Goal: Task Accomplishment & Management: Use online tool/utility

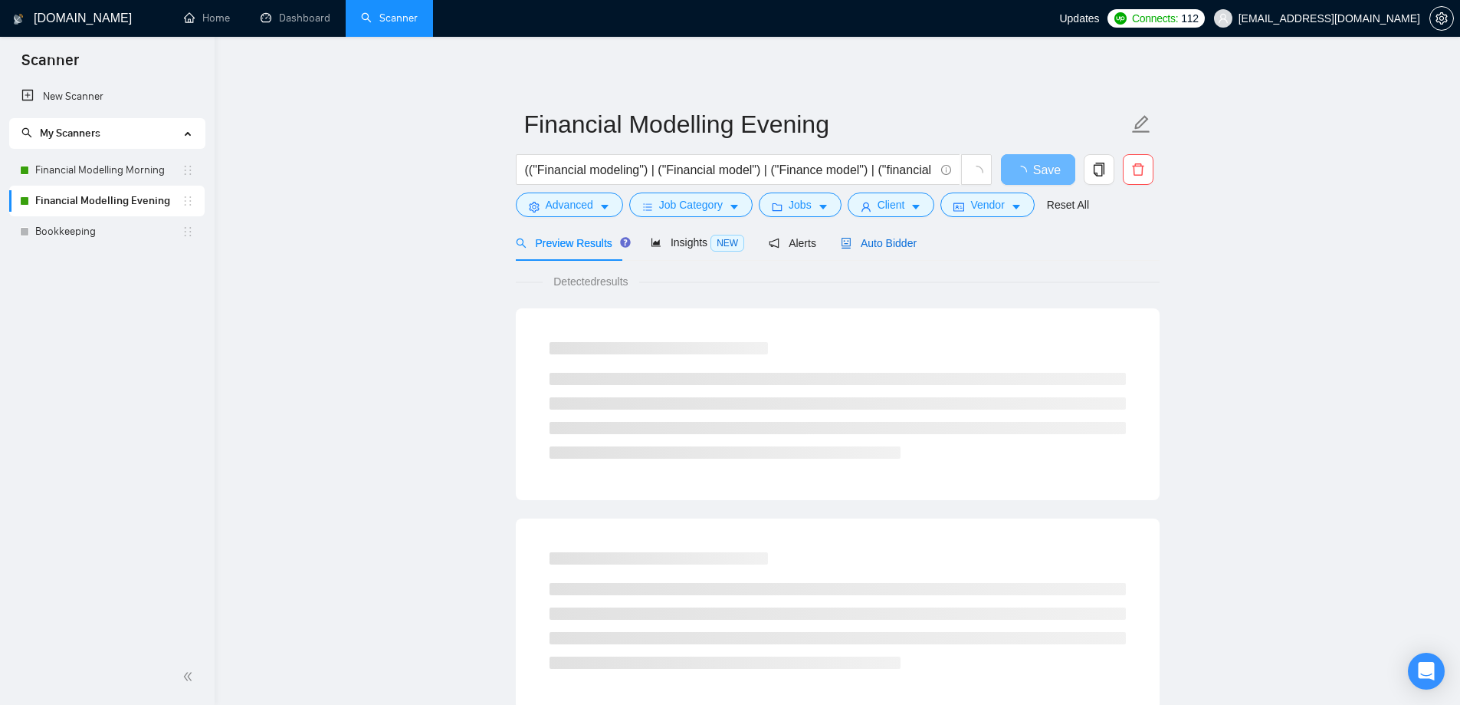
click at [885, 242] on span "Auto Bidder" at bounding box center [879, 243] width 76 height 12
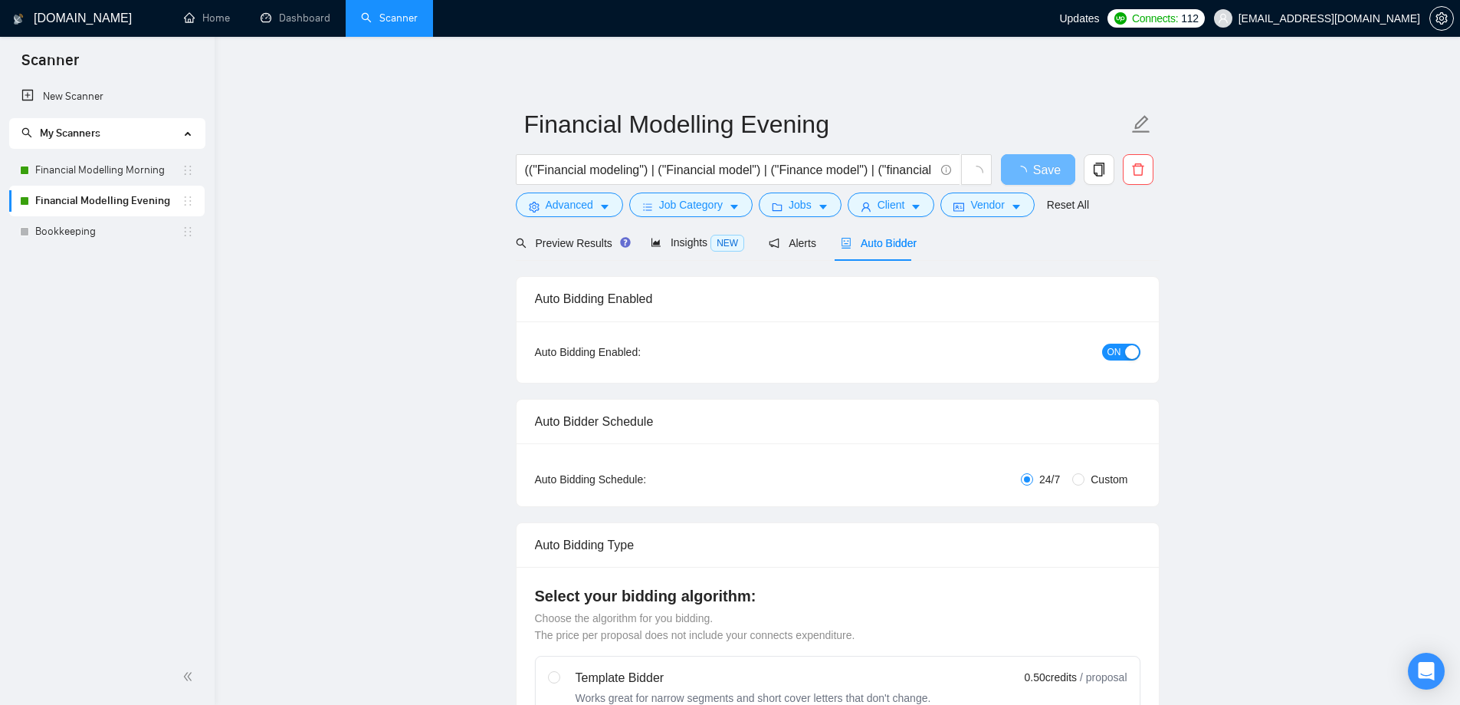
radio input "false"
radio input "true"
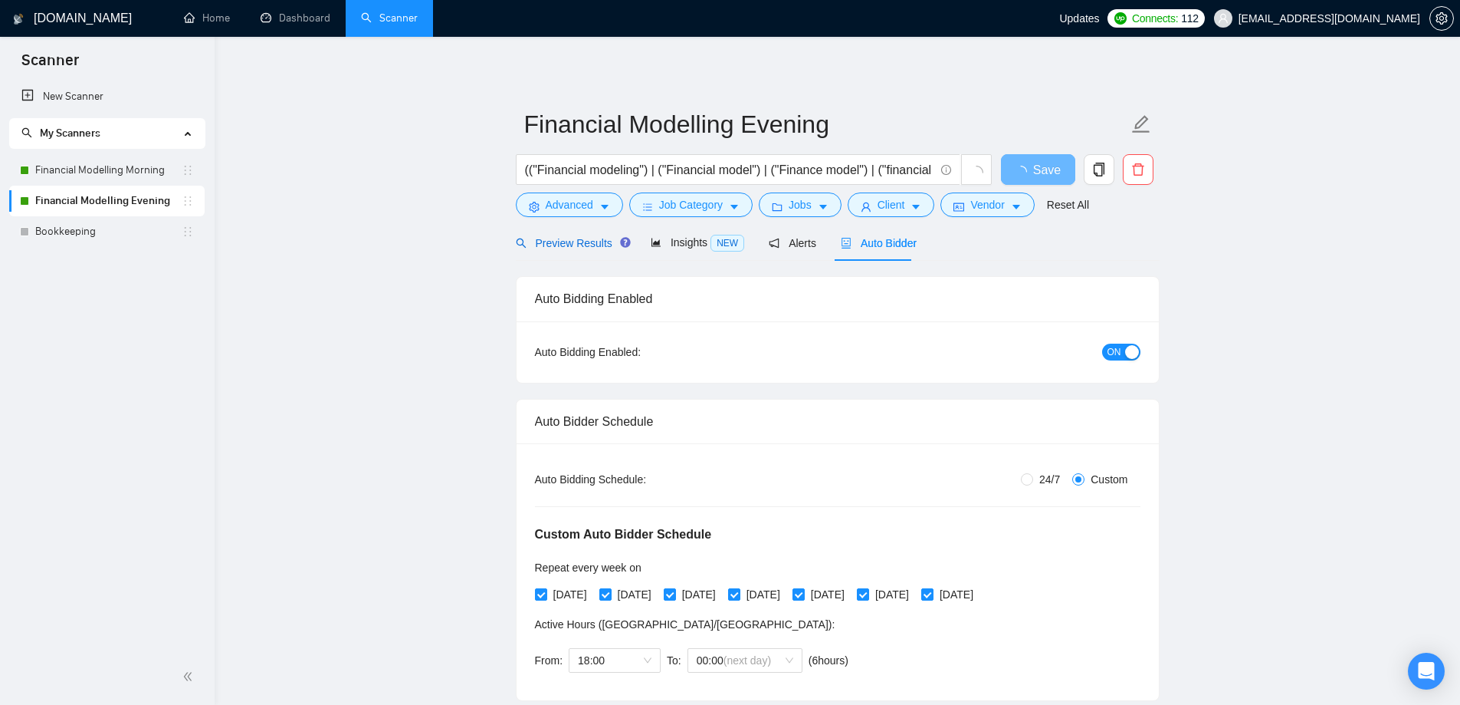
click at [565, 245] on span "Preview Results" at bounding box center [571, 243] width 110 height 12
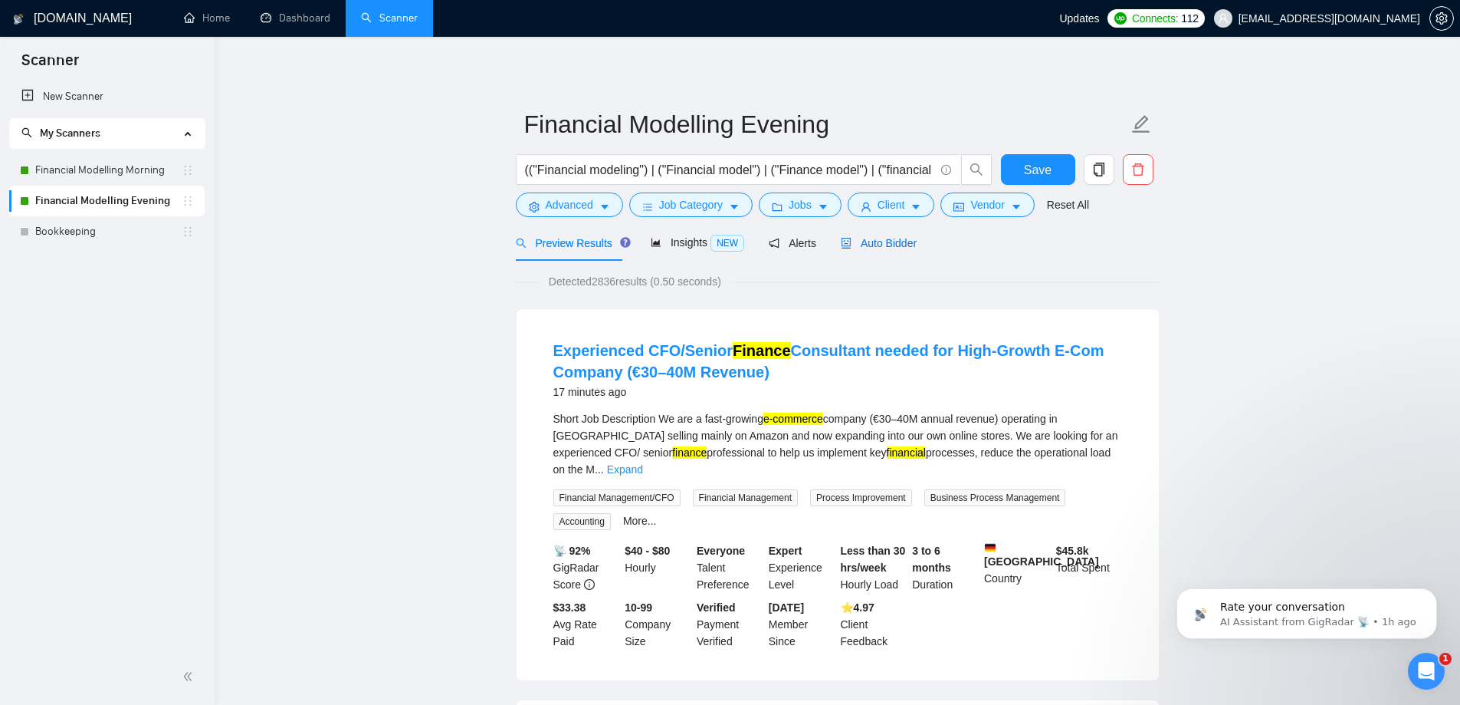
click at [891, 243] on span "Auto Bidder" at bounding box center [879, 243] width 76 height 12
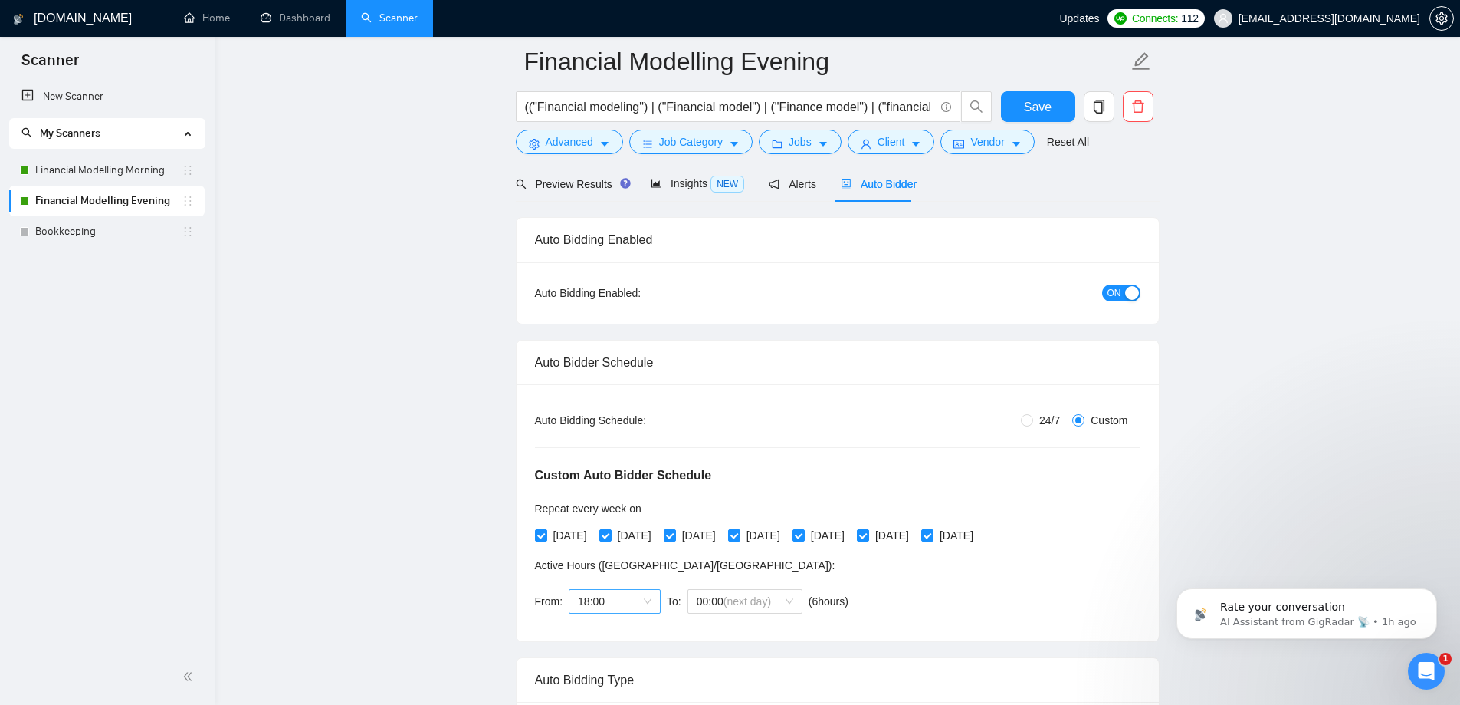
scroll to position [230, 0]
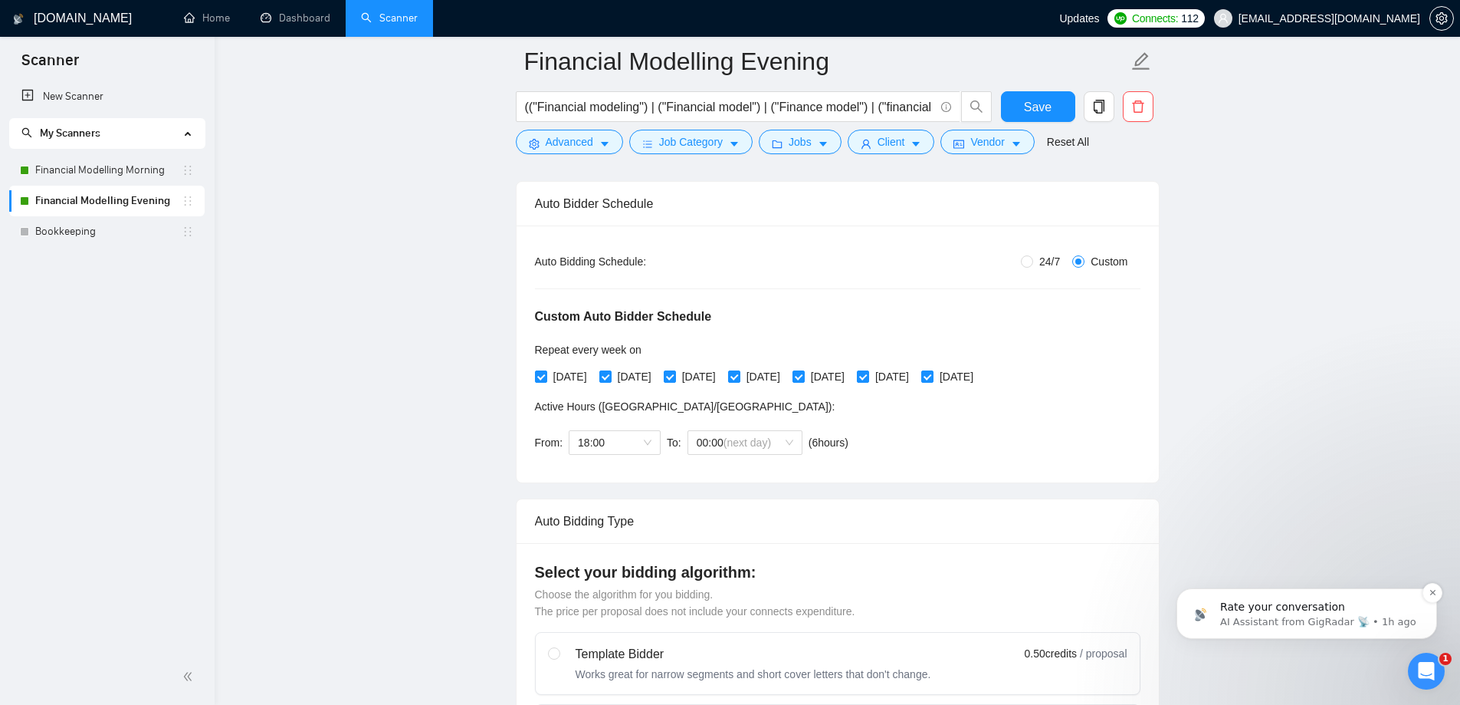
click at [1309, 605] on p "Rate your conversation" at bounding box center [1320, 607] width 198 height 15
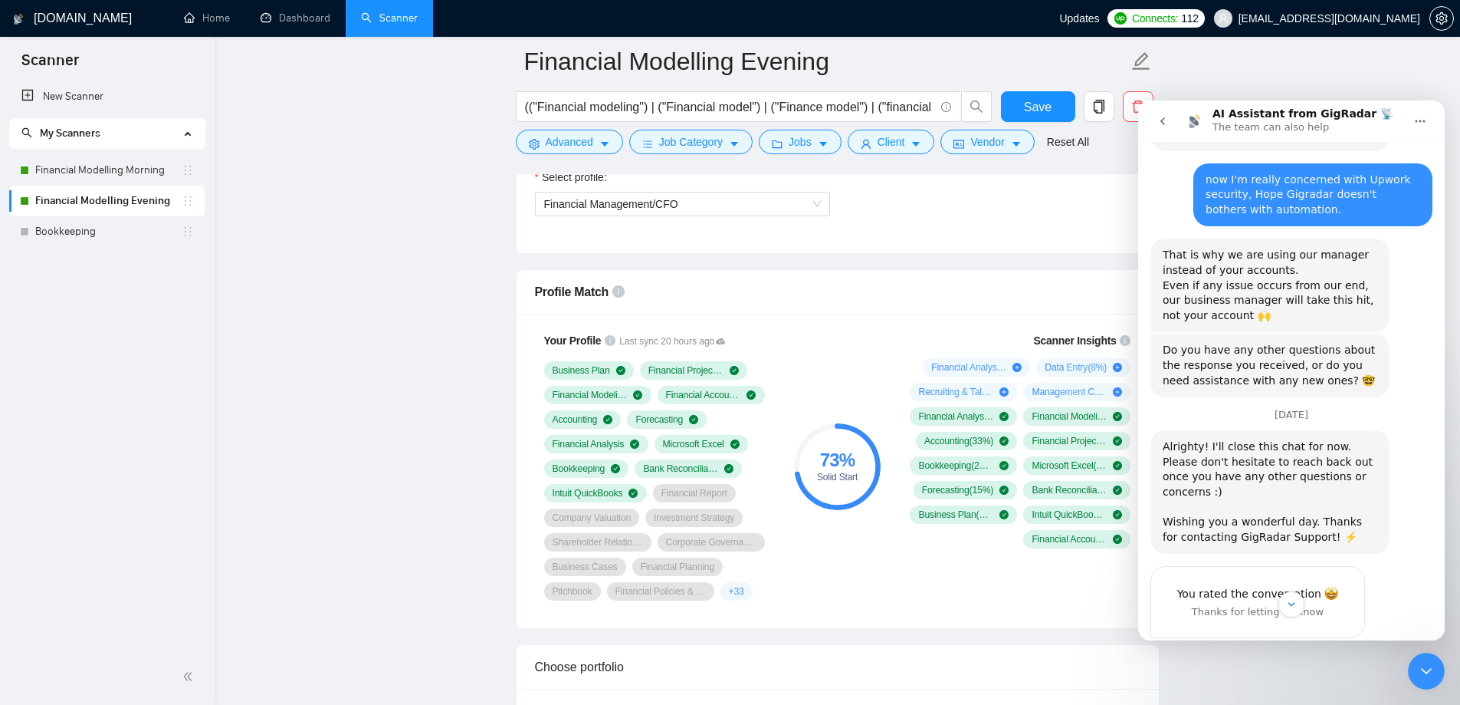
scroll to position [1227, 0]
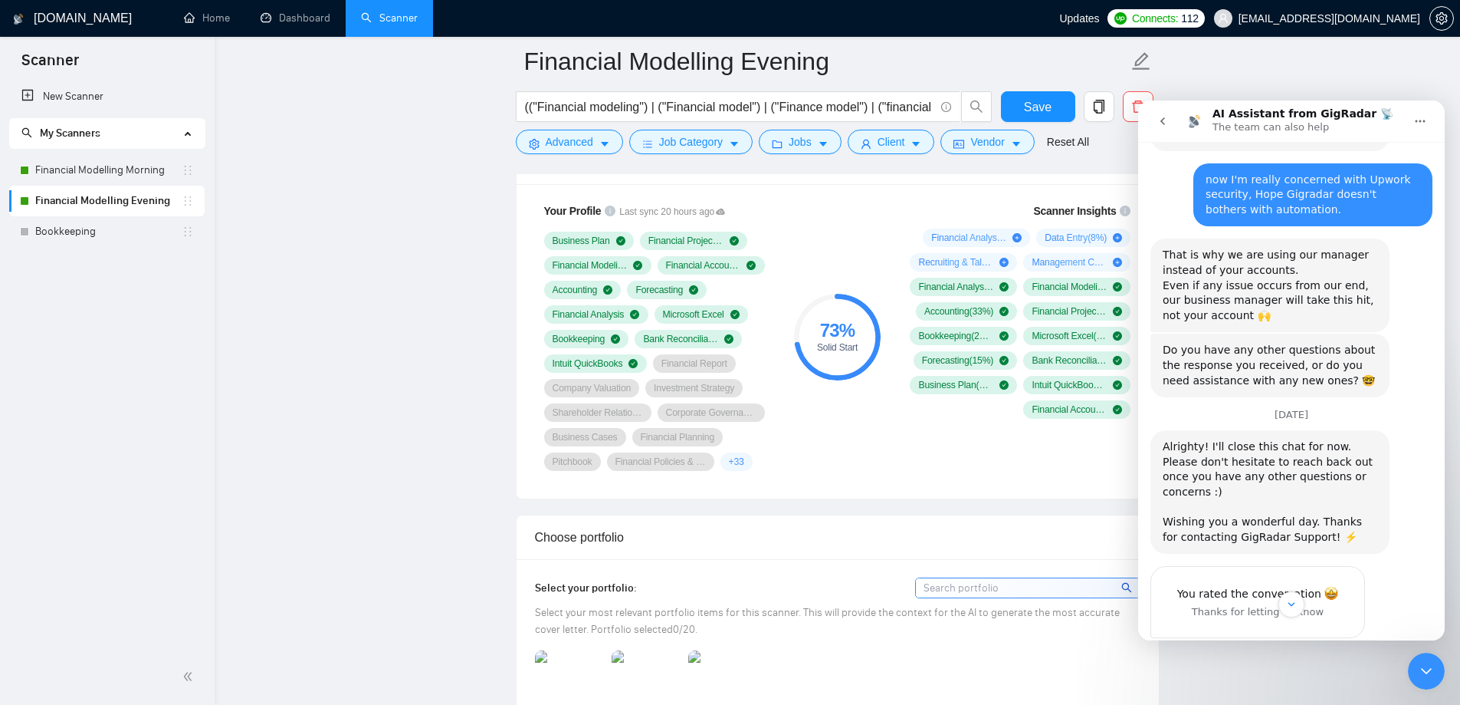
click at [1425, 668] on icon "Close Intercom Messenger" at bounding box center [1427, 671] width 18 height 18
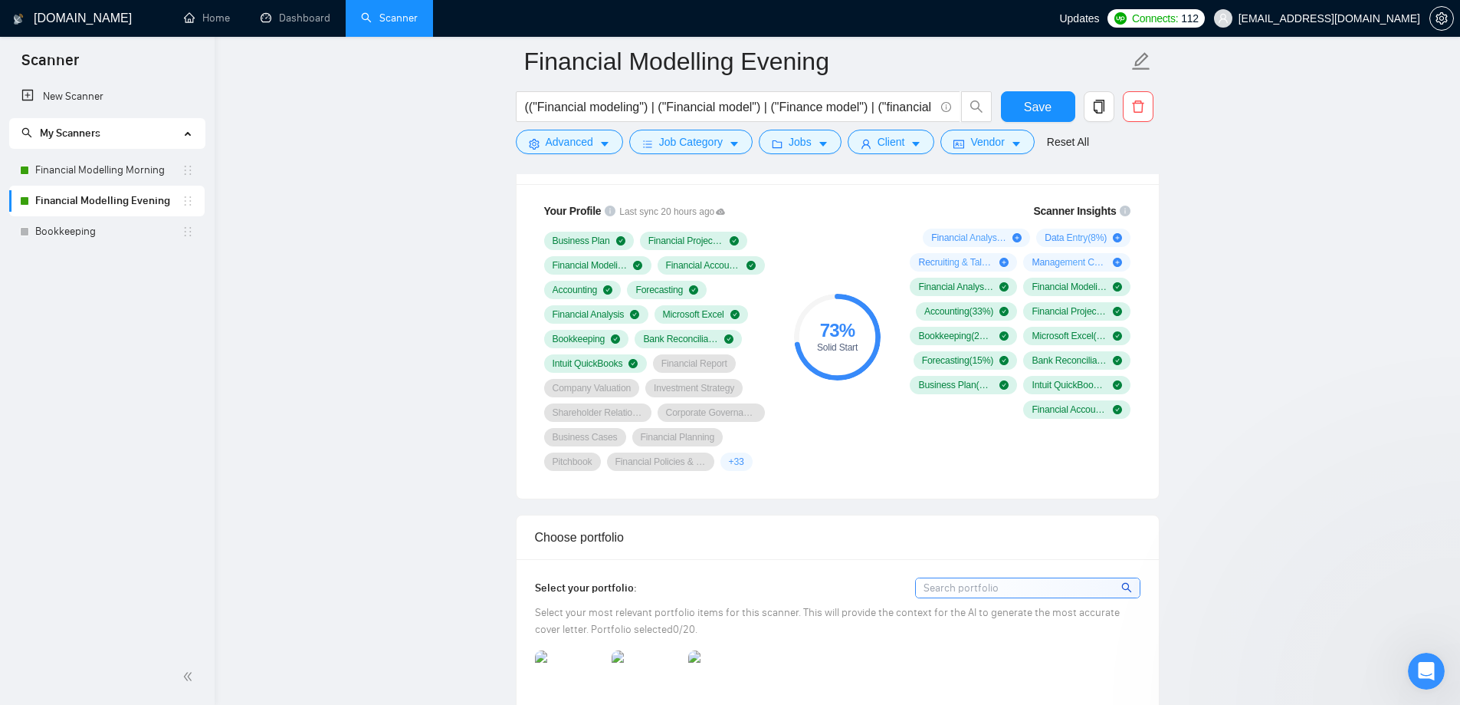
scroll to position [0, 0]
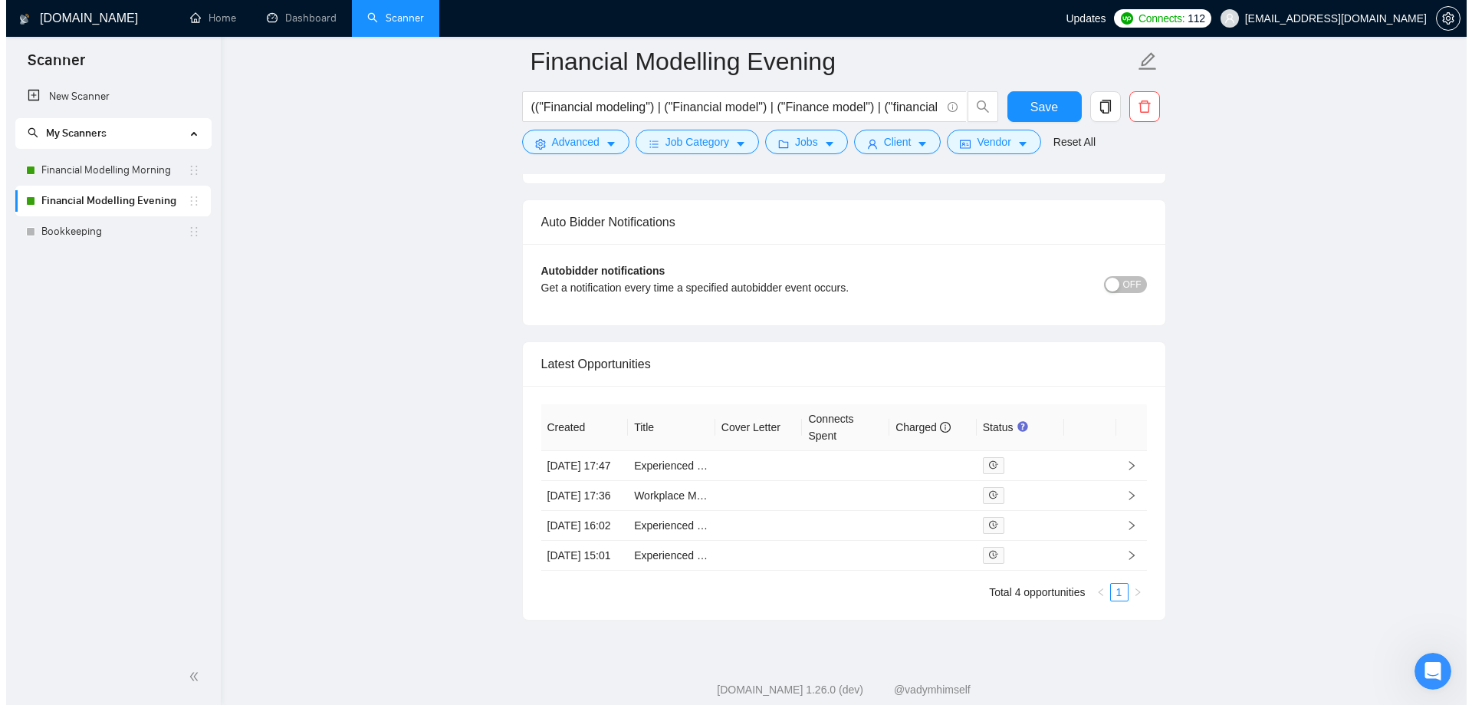
scroll to position [3892, 0]
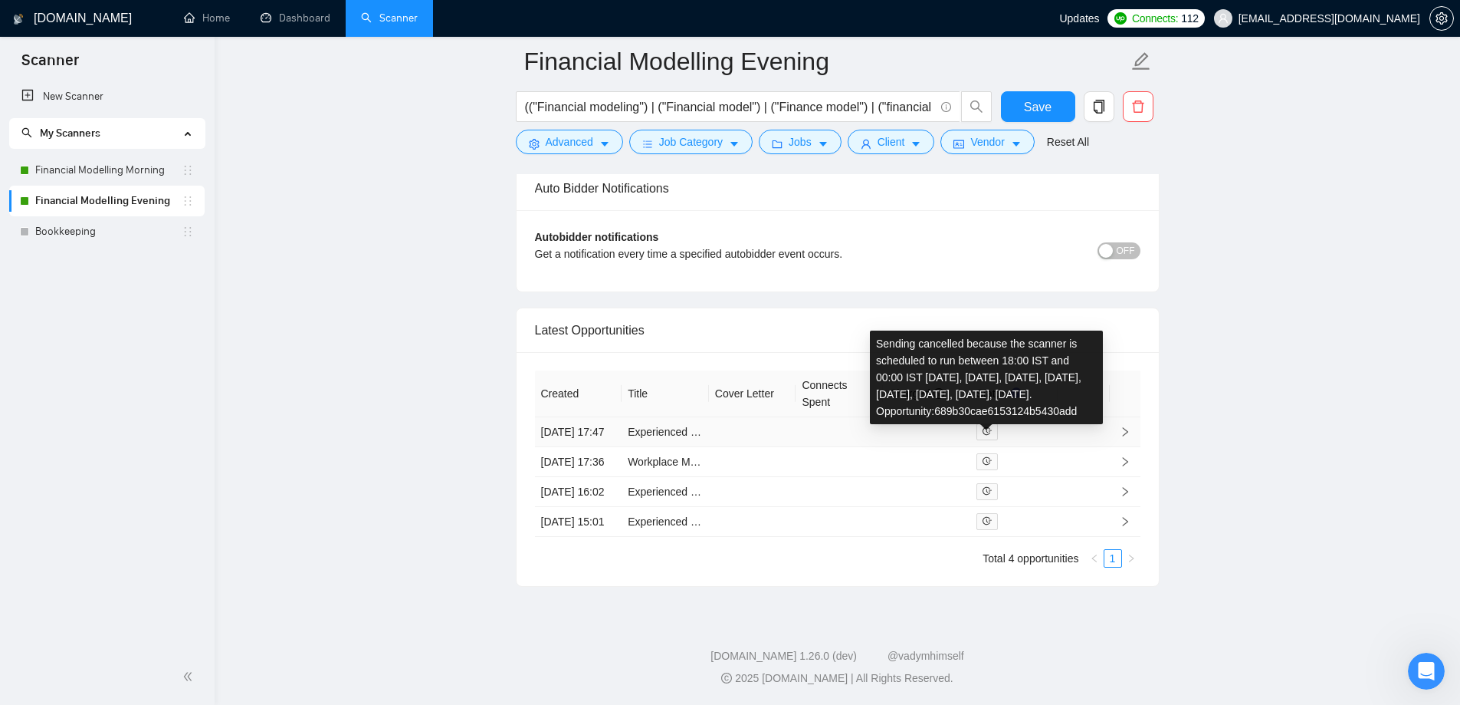
click at [987, 429] on icon "field-time" at bounding box center [989, 431] width 5 height 4
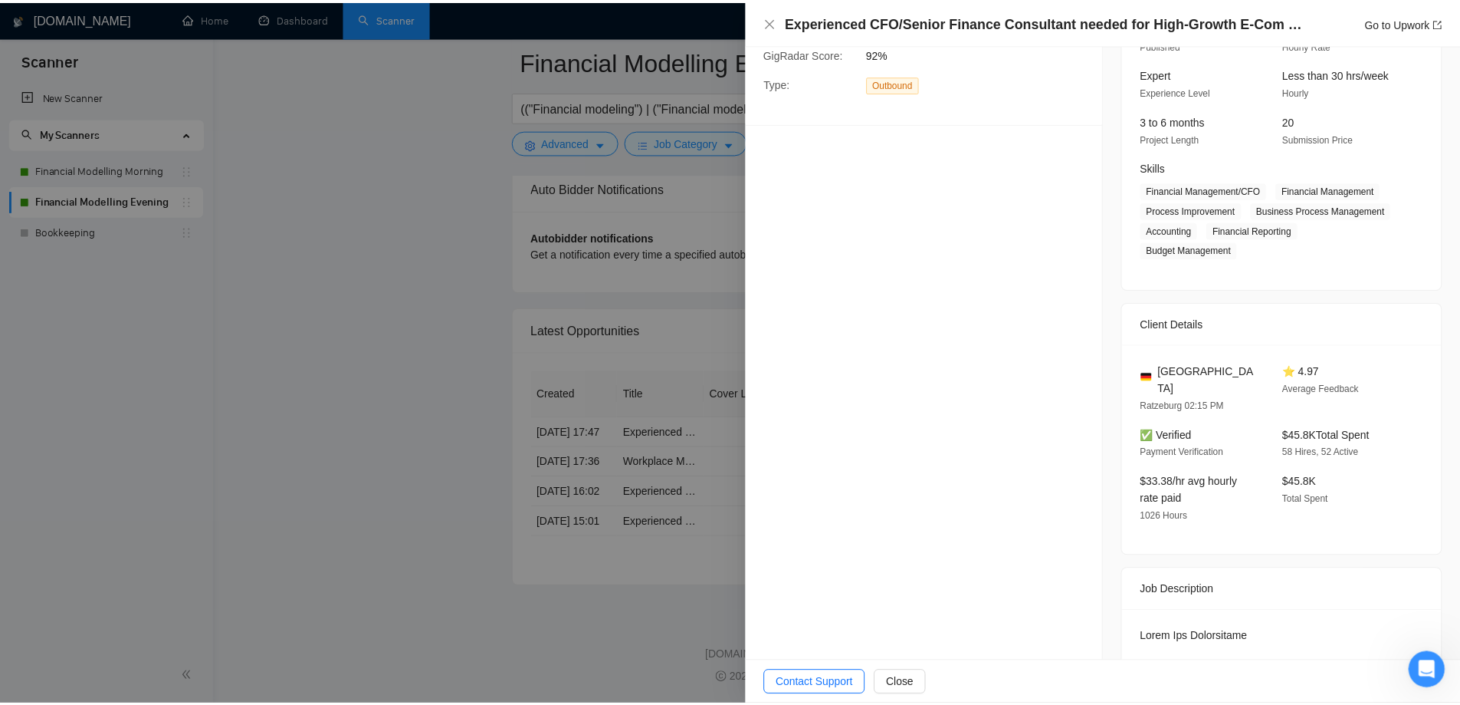
scroll to position [460, 0]
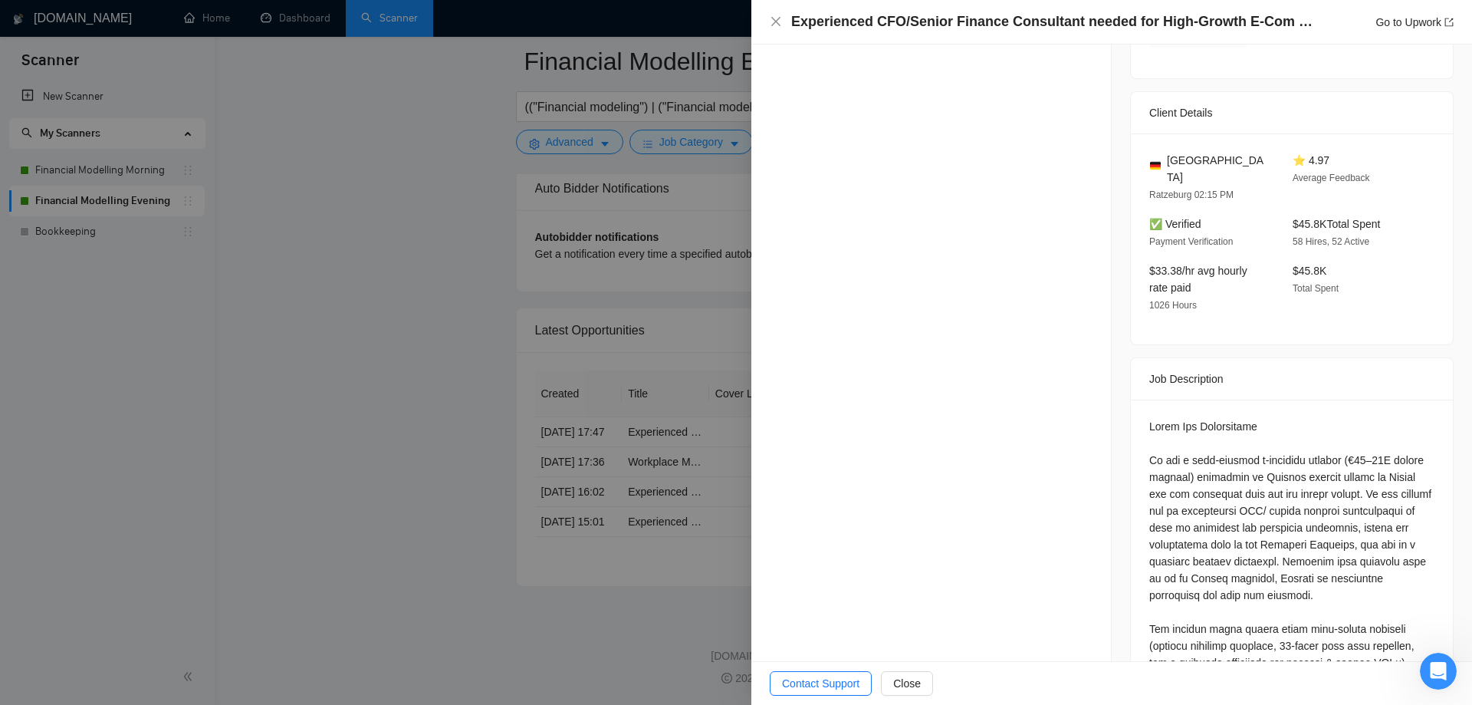
click at [691, 537] on div at bounding box center [736, 352] width 1472 height 705
